Goal: Entertainment & Leisure: Consume media (video, audio)

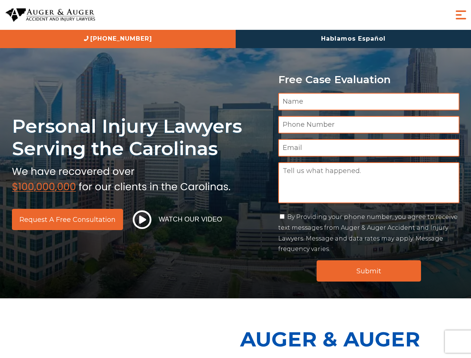
click at [461, 15] on span "Menu" at bounding box center [461, 14] width 15 height 15
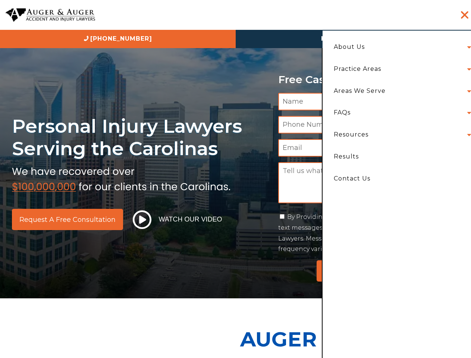
click at [177, 220] on button "Watch Our Video" at bounding box center [178, 219] width 94 height 19
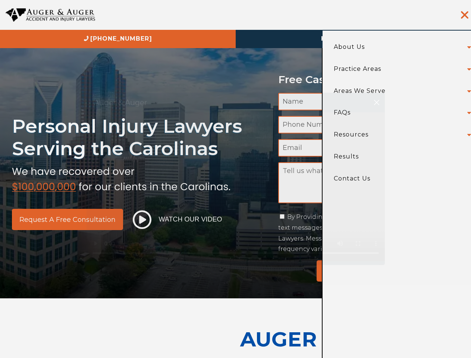
click at [369, 271] on div "Auger & Auger Your browser does not support the video tag." at bounding box center [235, 179] width 471 height 358
